Goal: Find specific page/section: Find specific page/section

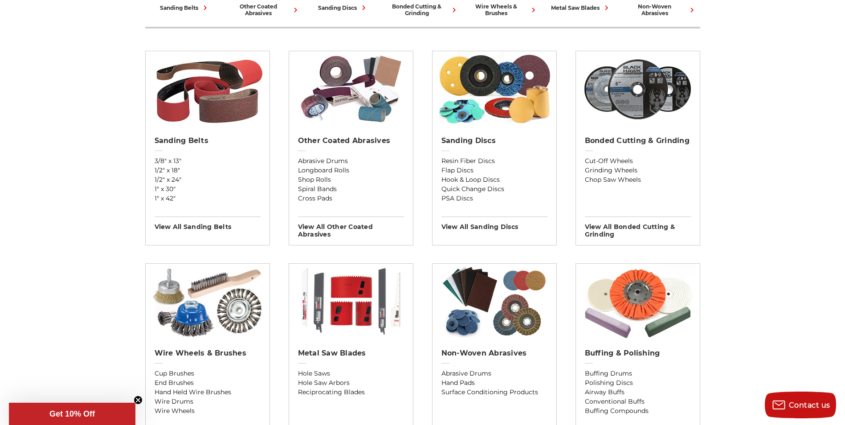
scroll to position [301, 0]
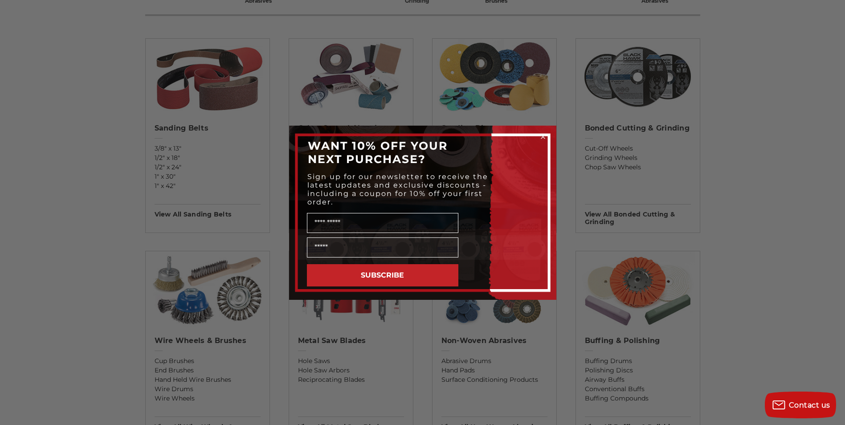
click at [542, 132] on circle "Close dialog" at bounding box center [542, 136] width 8 height 8
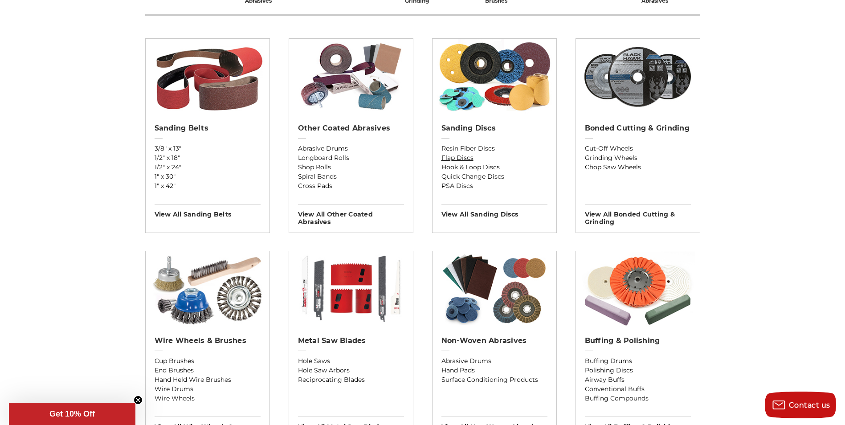
click at [470, 160] on link "Flap Discs" at bounding box center [494, 157] width 106 height 9
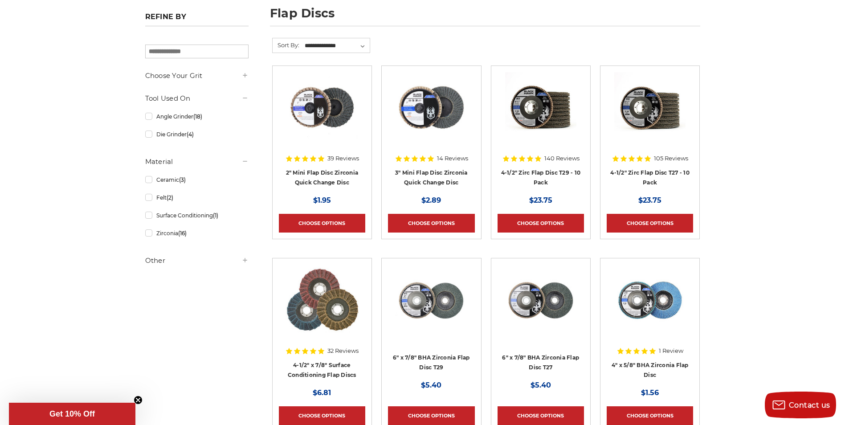
scroll to position [135, 0]
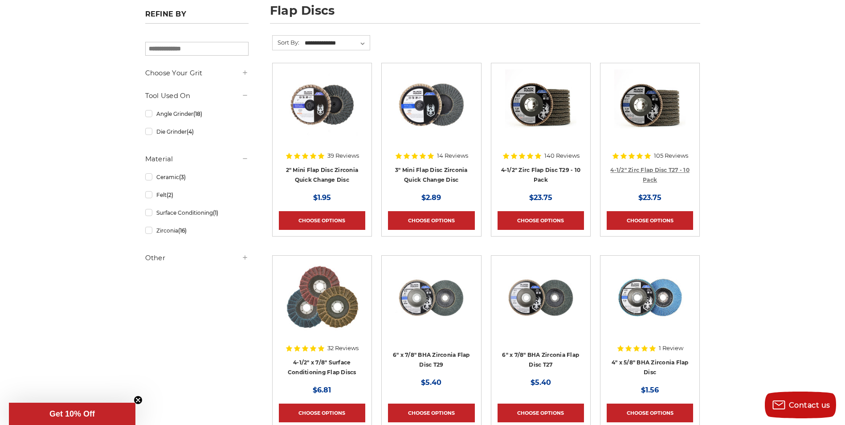
click at [646, 171] on link "4-1/2" Zirc Flap Disc T27 - 10 Pack" at bounding box center [649, 175] width 79 height 17
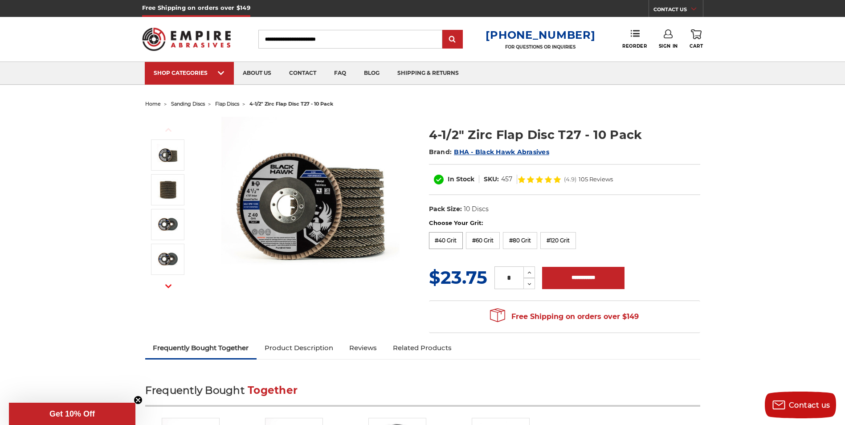
click at [448, 243] on label "#40 Grit" at bounding box center [446, 240] width 34 height 17
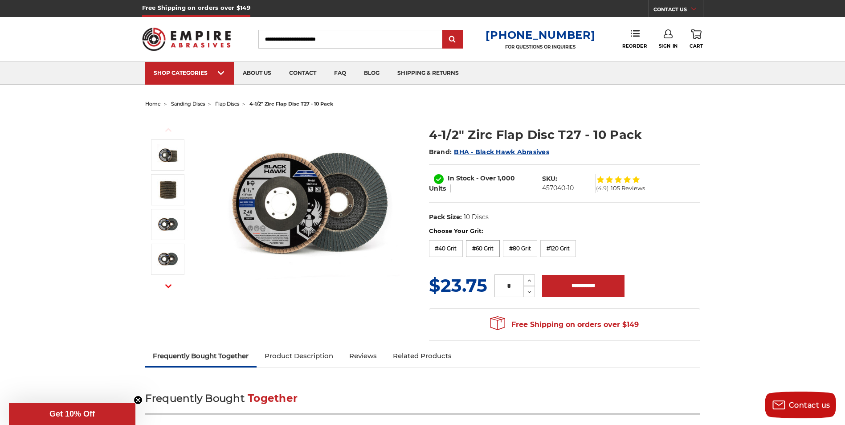
click at [488, 246] on label "#60 Grit" at bounding box center [483, 248] width 34 height 17
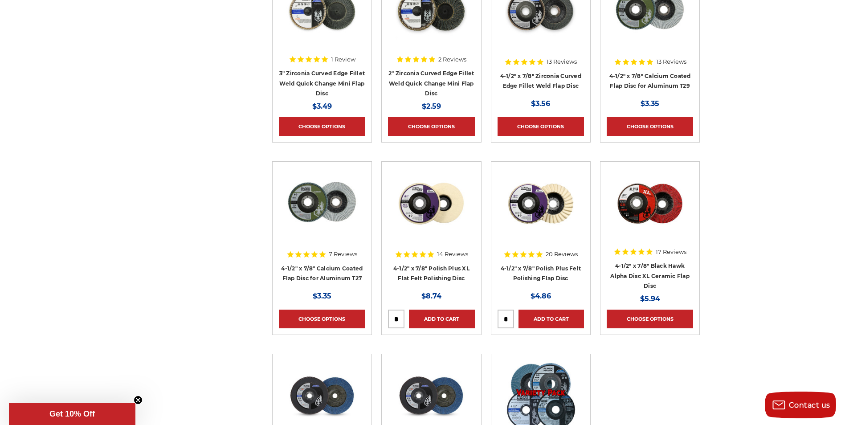
scroll to position [935, 0]
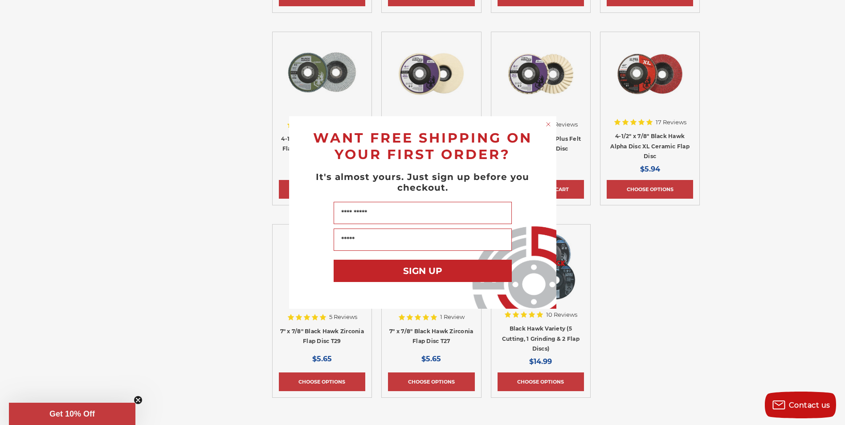
click at [545, 125] on circle "Close dialog" at bounding box center [548, 124] width 8 height 8
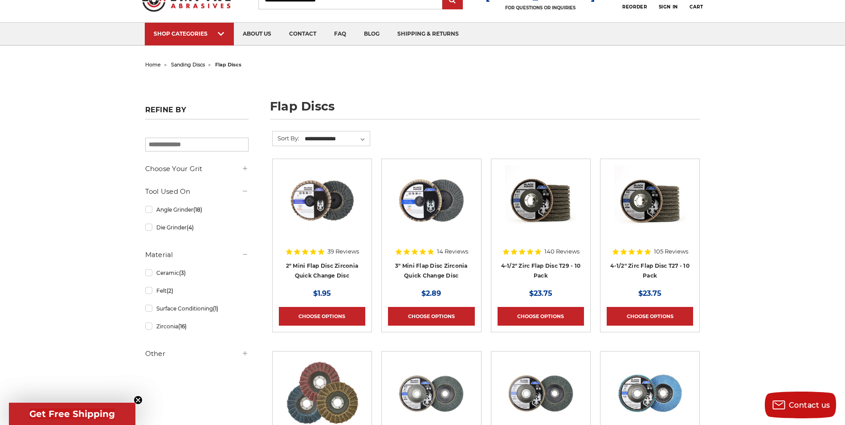
scroll to position [0, 0]
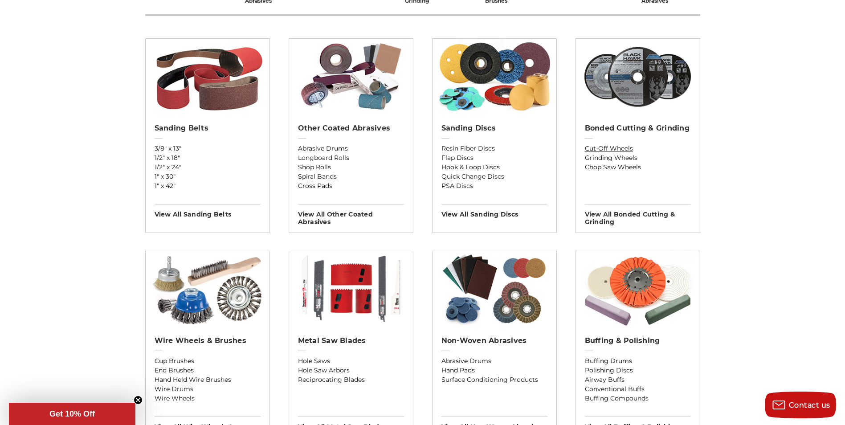
click at [609, 149] on link "Cut-Off Wheels" at bounding box center [638, 148] width 106 height 9
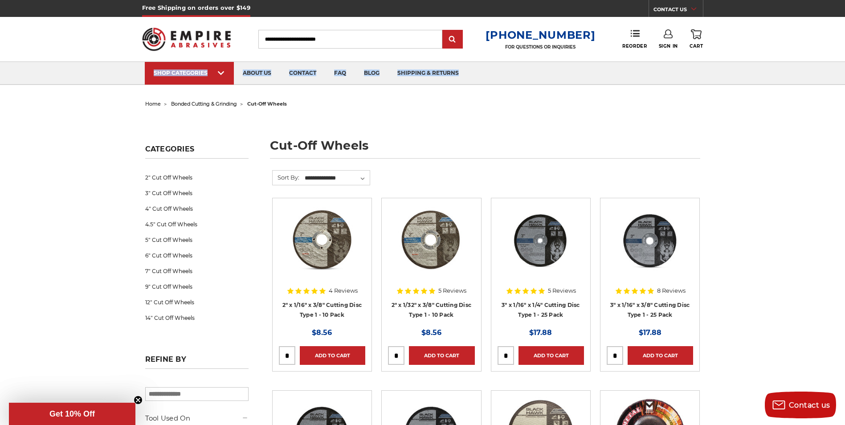
drag, startPoint x: 844, startPoint y: 60, endPoint x: 846, endPoint y: 71, distance: 11.4
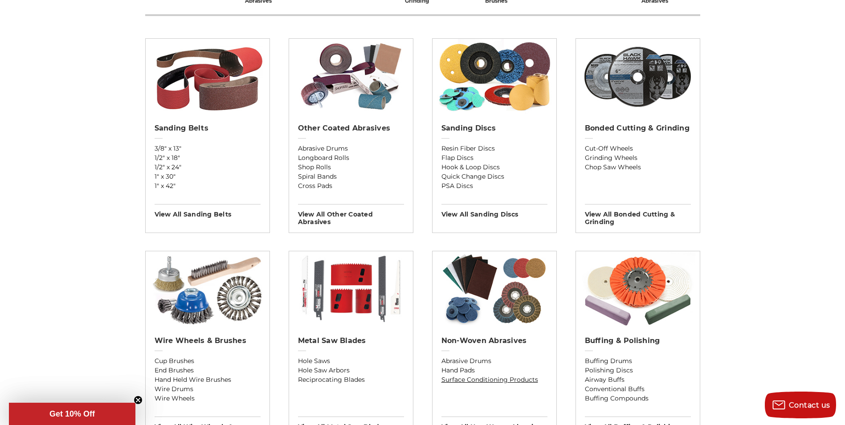
click at [476, 383] on link "Surface Conditioning Products" at bounding box center [494, 379] width 106 height 9
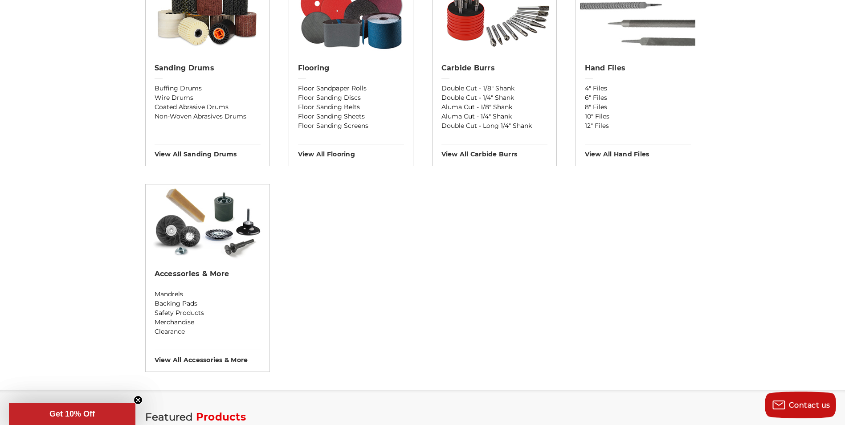
scroll to position [857, 0]
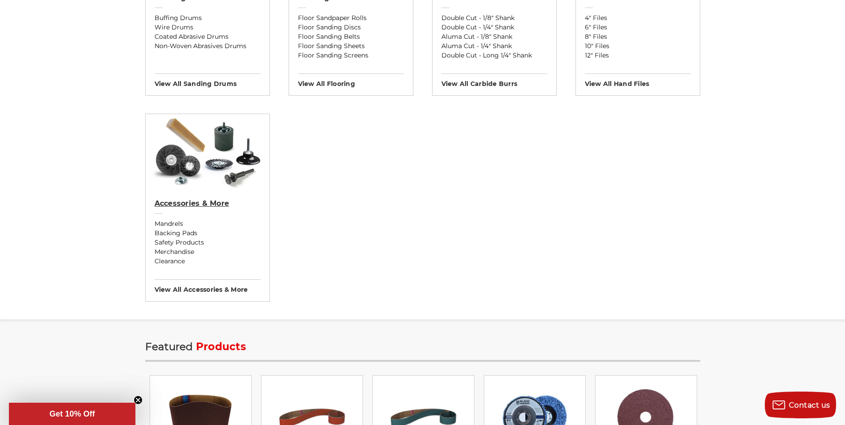
click at [179, 201] on h2 "Accessories & More" at bounding box center [208, 203] width 106 height 9
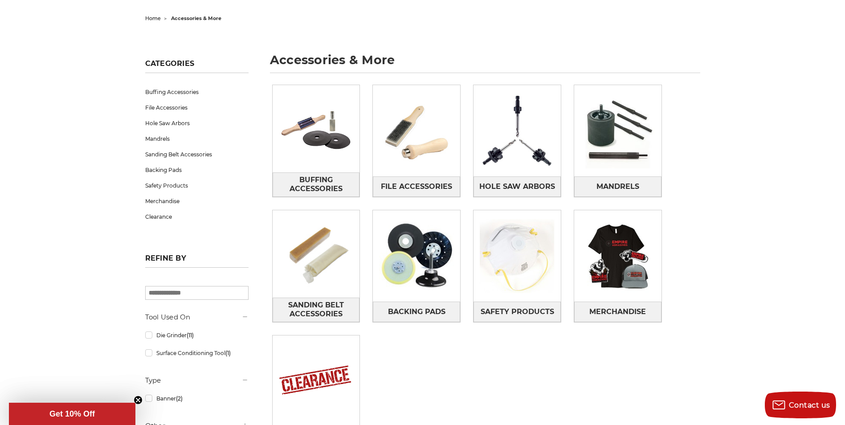
scroll to position [95, 0]
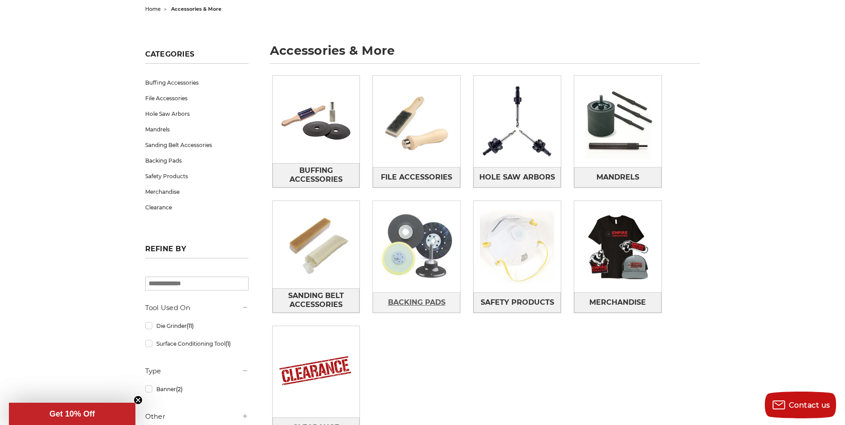
click at [421, 302] on span "Backing Pads" at bounding box center [416, 302] width 57 height 15
